Goal: Task Accomplishment & Management: Use online tool/utility

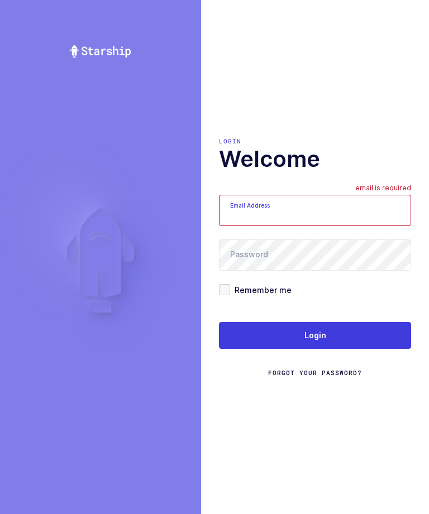
click at [315, 217] on input "Email Address" at bounding box center [315, 210] width 192 height 31
type input "zack1239753@gmail.com"
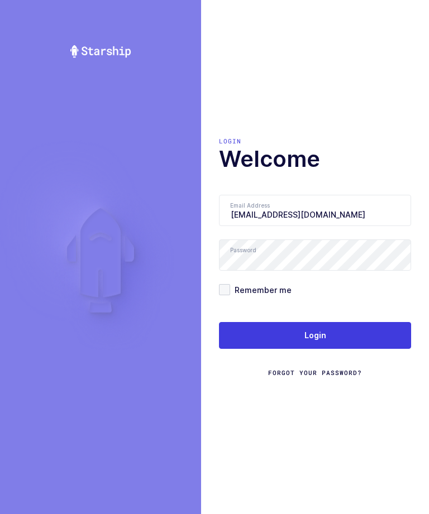
click at [307, 341] on span "Login" at bounding box center [315, 335] width 22 height 11
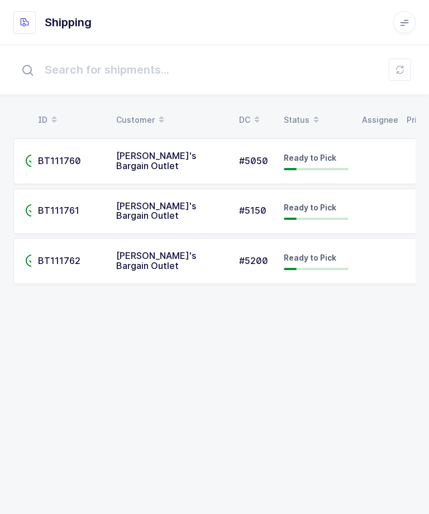
click at [361, 207] on td at bounding box center [377, 212] width 45 height 46
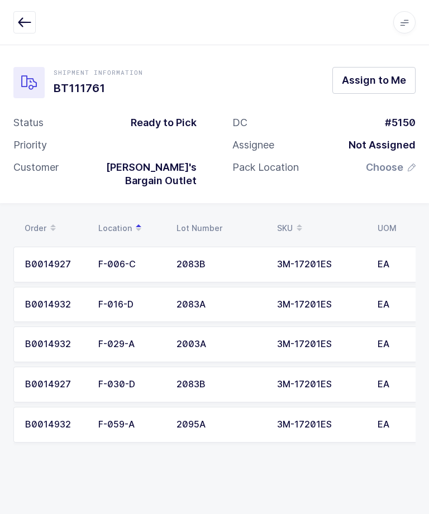
click at [25, 24] on icon "button" at bounding box center [24, 22] width 13 height 13
